Goal: Task Accomplishment & Management: Manage account settings

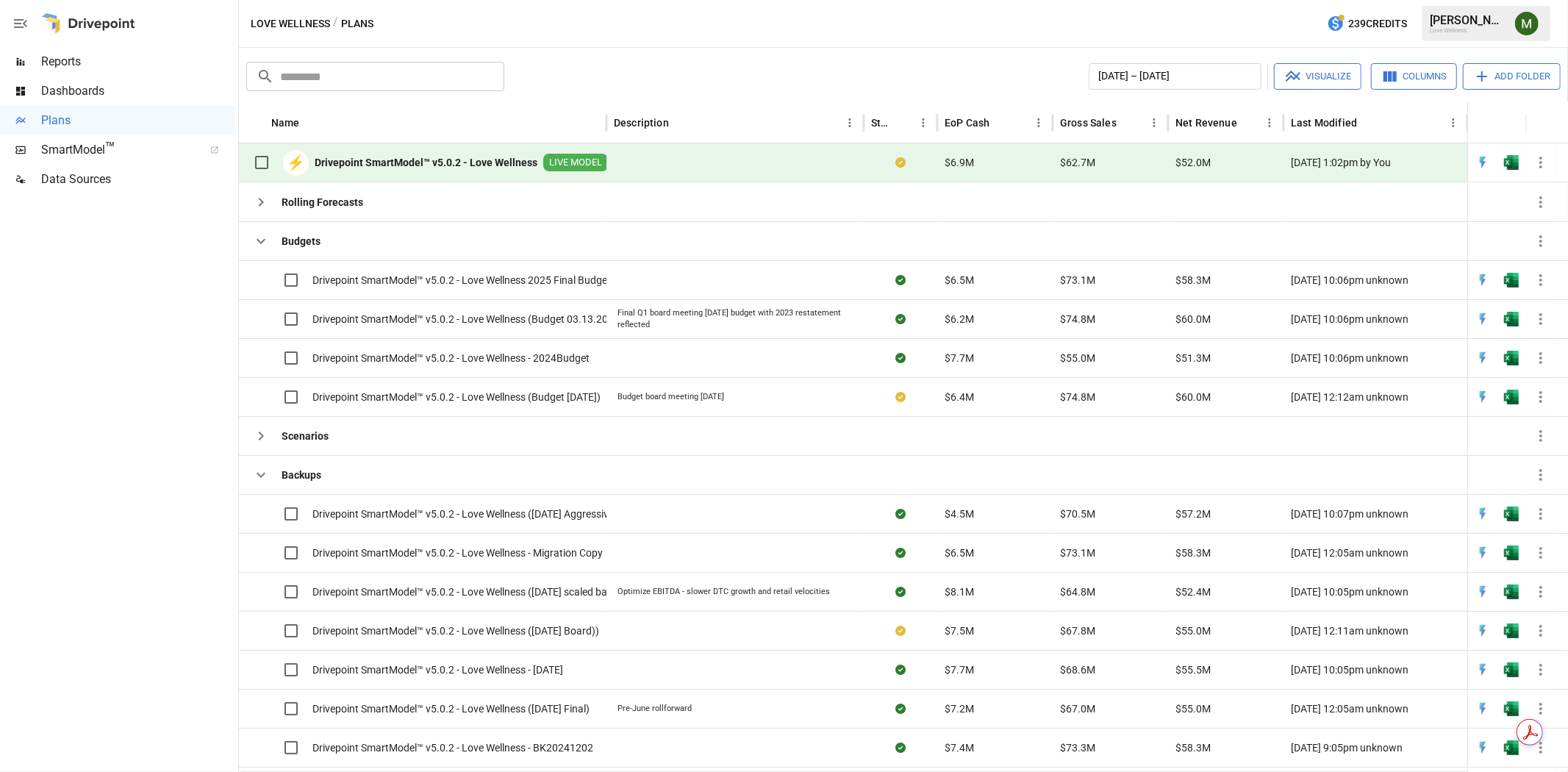
click at [1457, 23] on div "[PERSON_NAME]" at bounding box center [1468, 20] width 76 height 14
click at [1519, 16] on img "Meredith Lacasse" at bounding box center [1526, 24] width 24 height 24
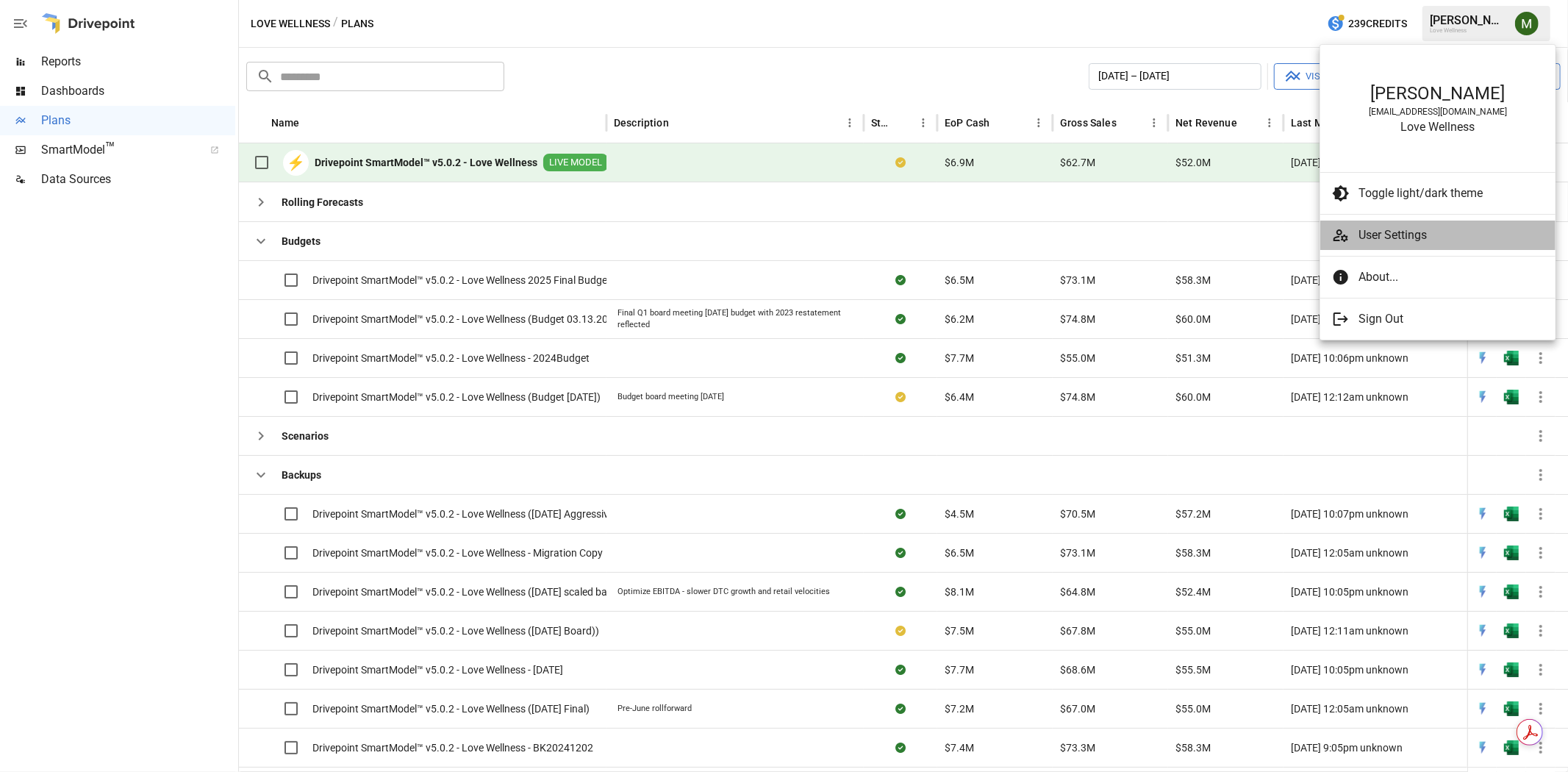
click at [1450, 234] on span "User Settings" at bounding box center [1451, 235] width 185 height 17
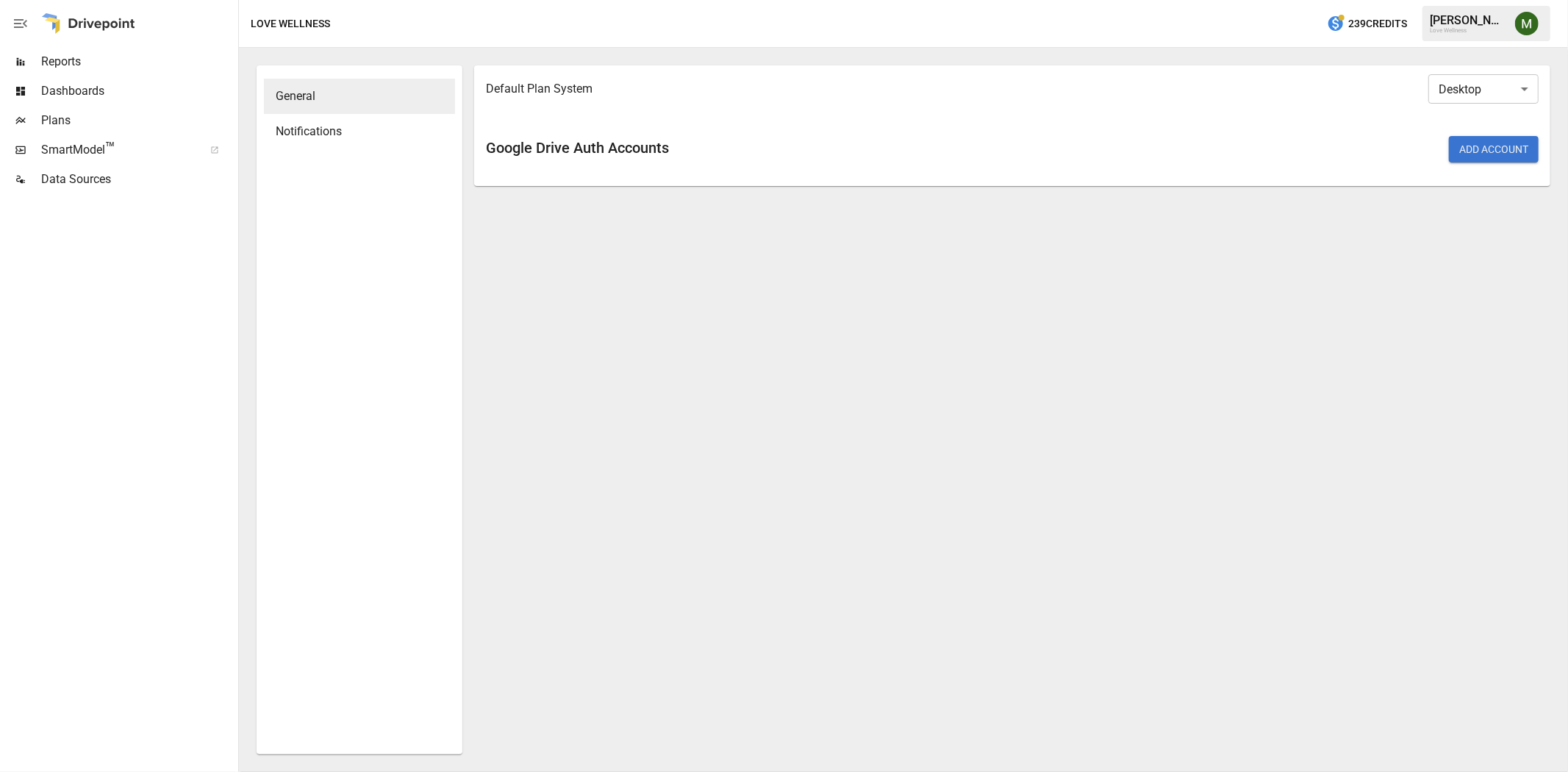
click at [345, 98] on span "General" at bounding box center [359, 95] width 167 height 17
click at [1473, 0] on body "Reports Dashboards Plans SmartModel ™ Data Sources Love Wellness / User Setting…" at bounding box center [784, 0] width 1568 height 0
click at [604, 115] on div at bounding box center [784, 386] width 1568 height 772
click at [358, 129] on span "Notifications" at bounding box center [359, 131] width 167 height 17
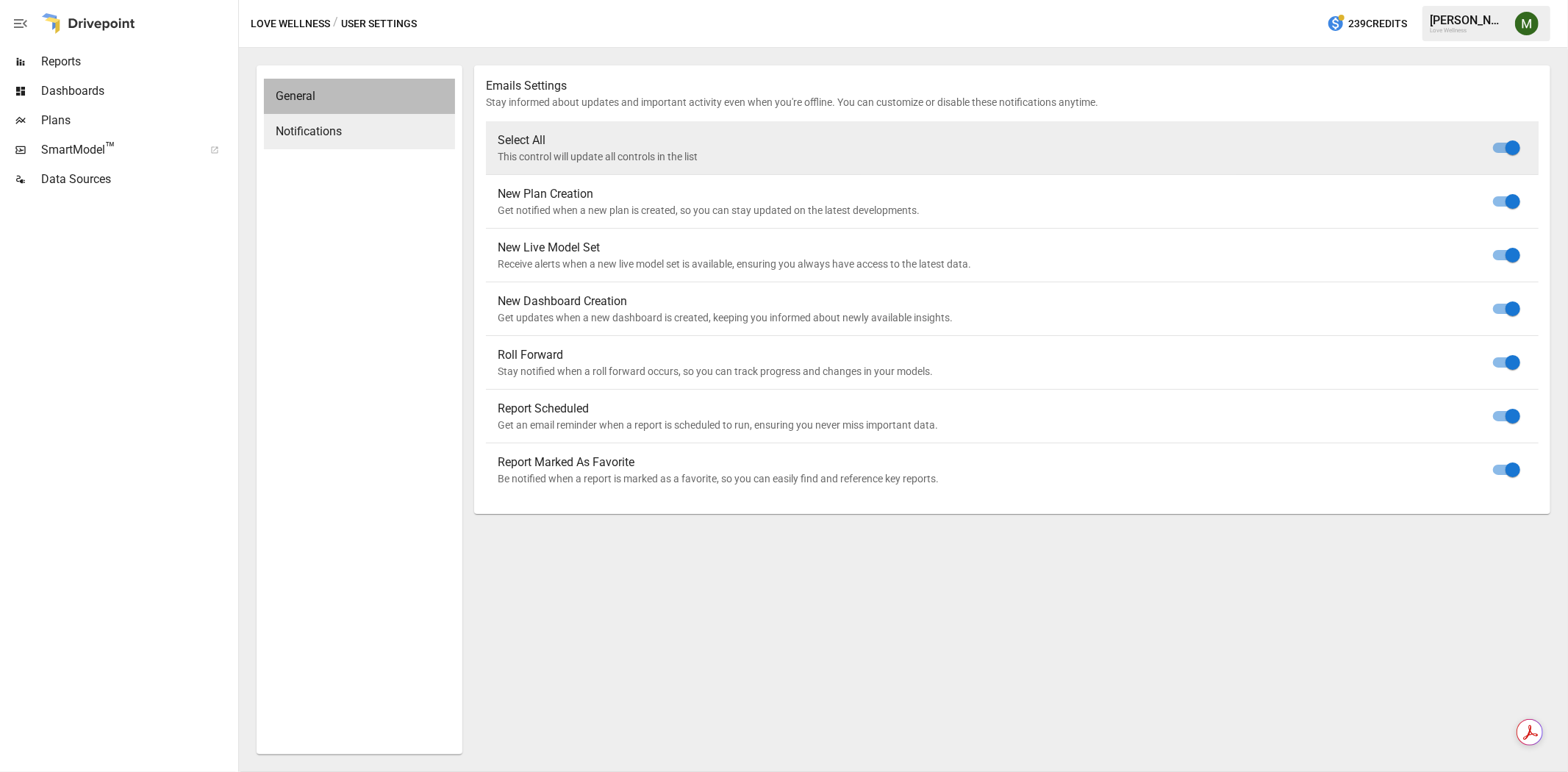
click at [390, 95] on span "General" at bounding box center [359, 95] width 167 height 17
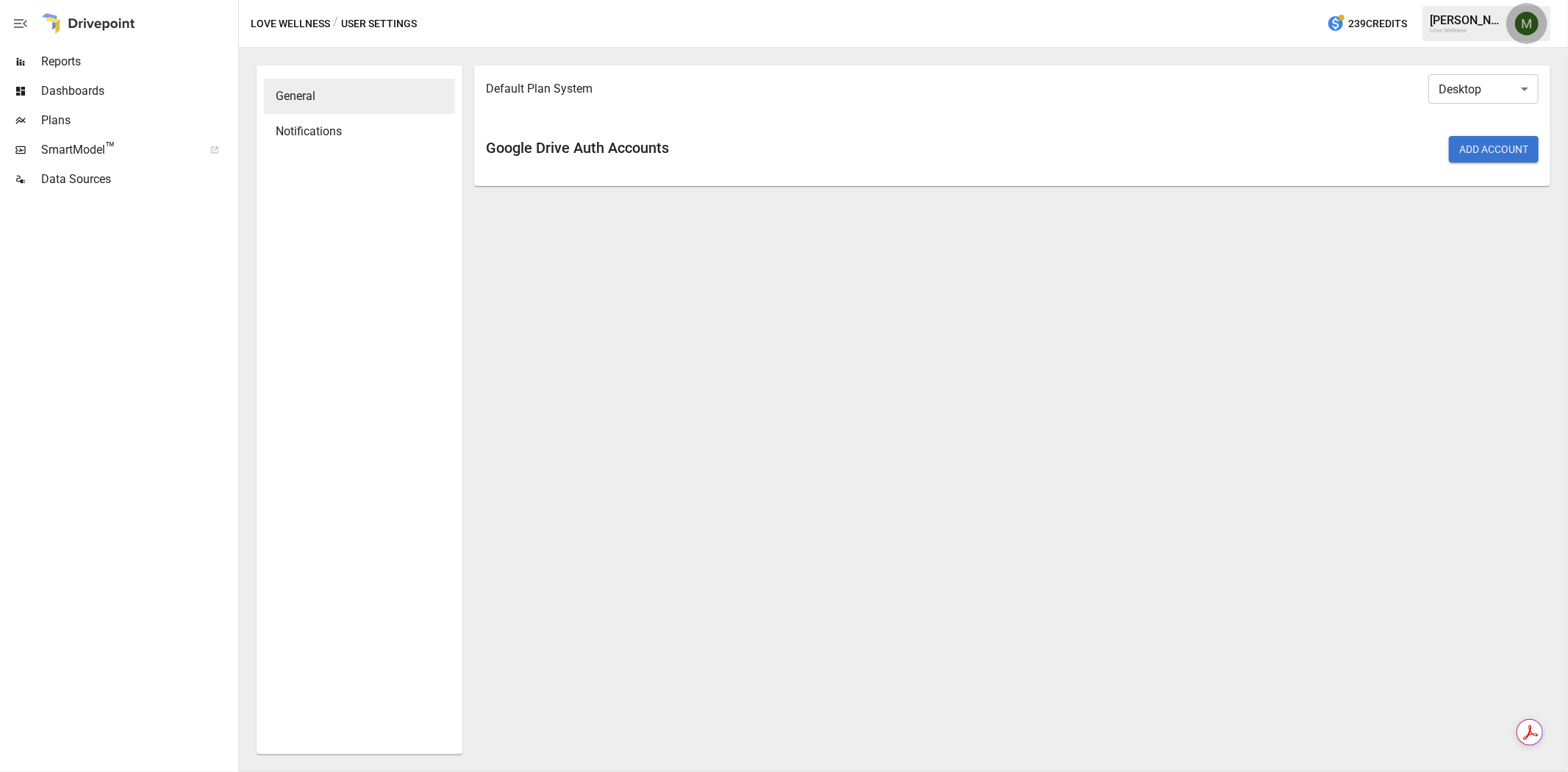
click at [1519, 25] on img "Meredith Lacasse" at bounding box center [1526, 24] width 24 height 24
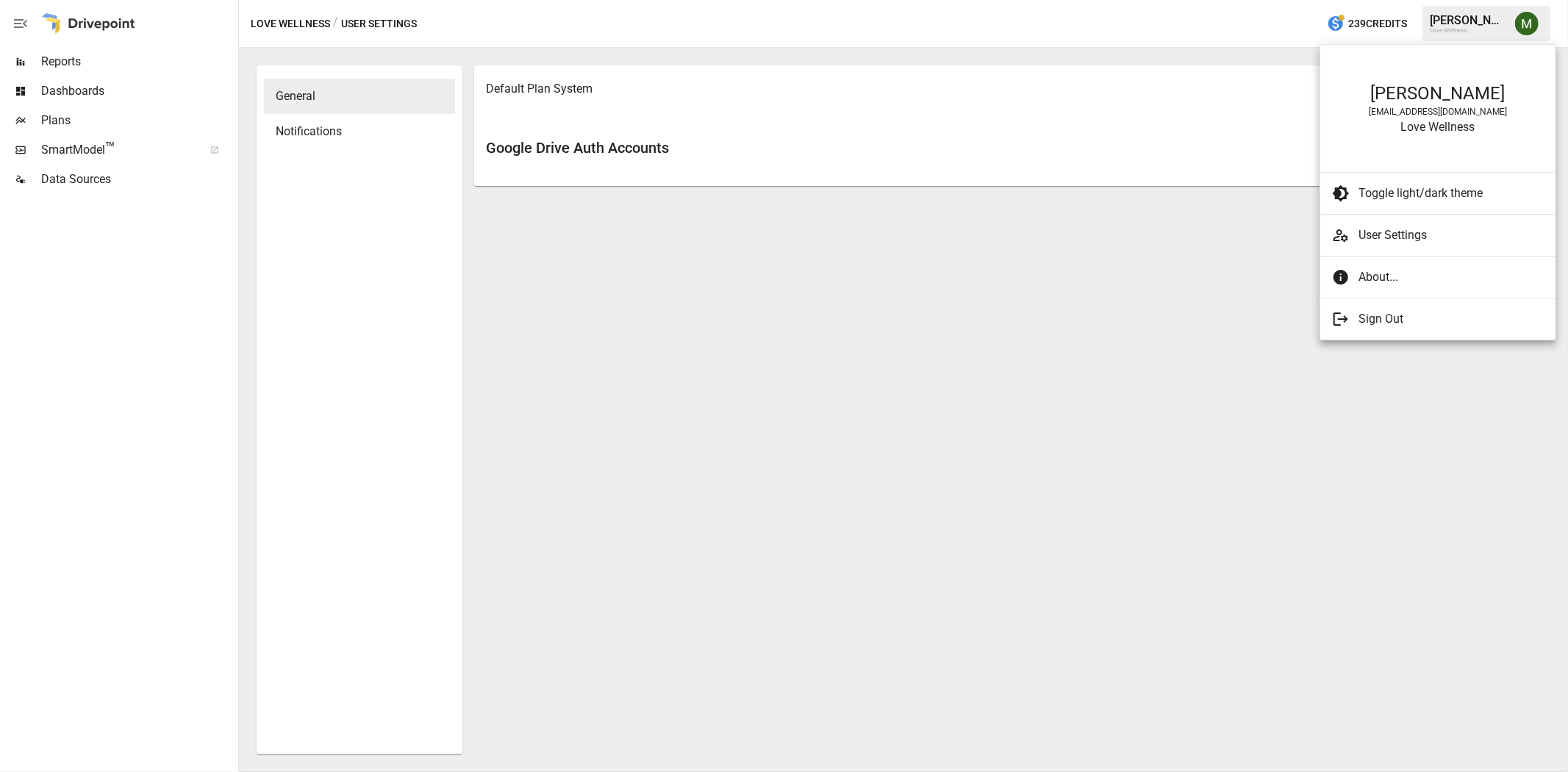
type input "*******"
